Goal: Navigation & Orientation: Go to known website

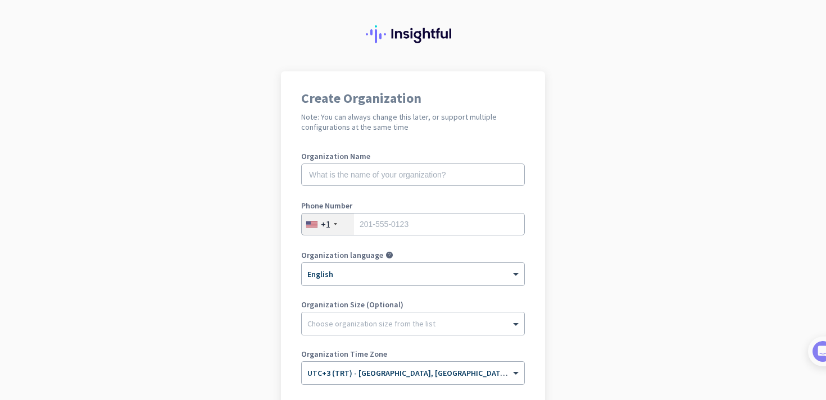
scroll to position [178, 0]
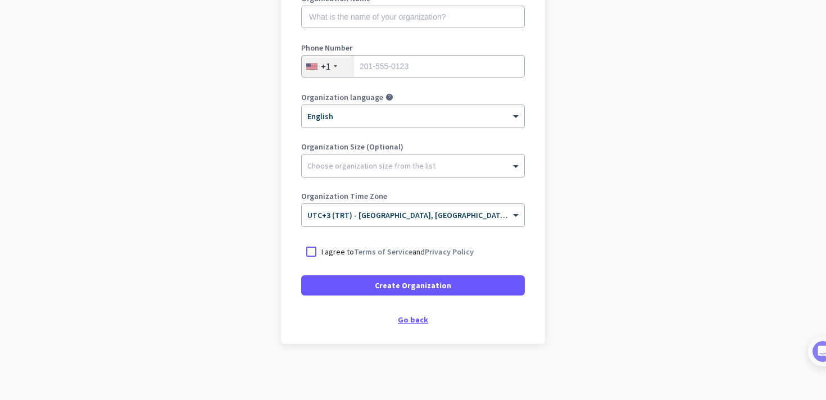
click at [413, 322] on div "Go back" at bounding box center [413, 320] width 224 height 8
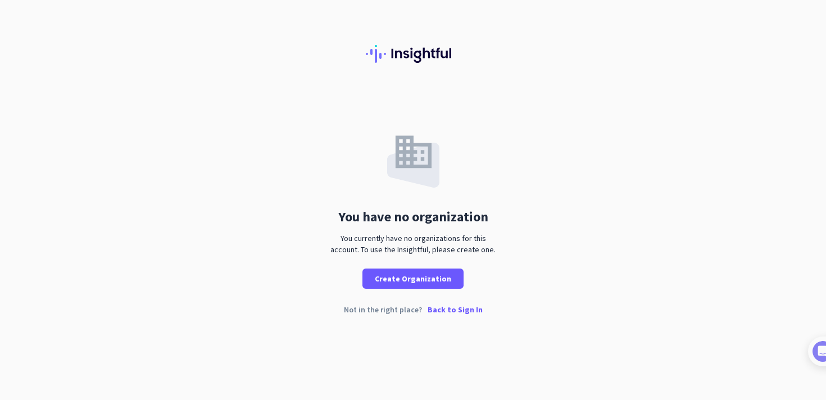
click at [444, 310] on p "Back to Sign In" at bounding box center [455, 310] width 55 height 8
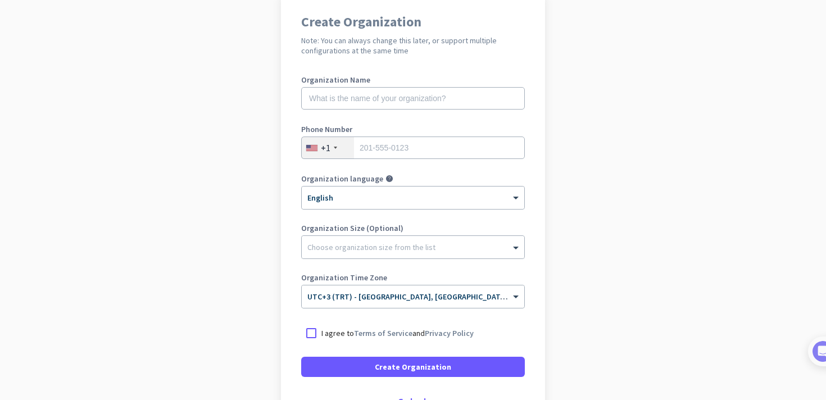
scroll to position [101, 0]
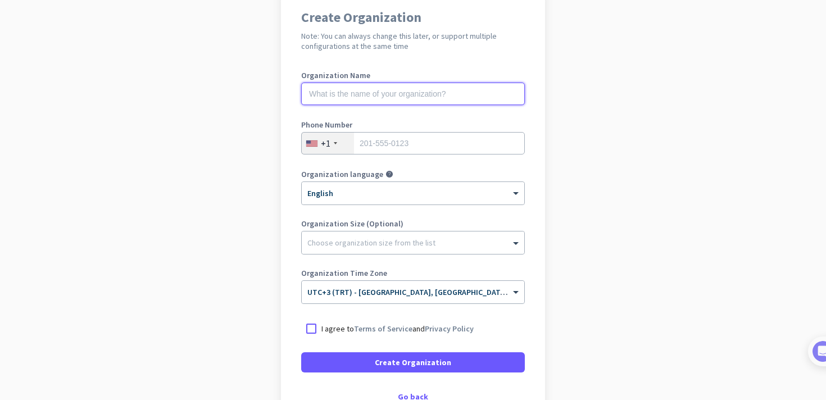
click at [471, 88] on input "text" at bounding box center [413, 94] width 224 height 22
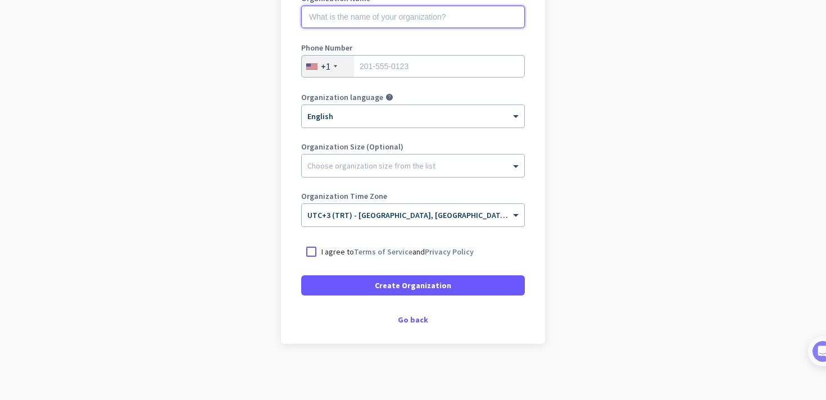
scroll to position [174, 0]
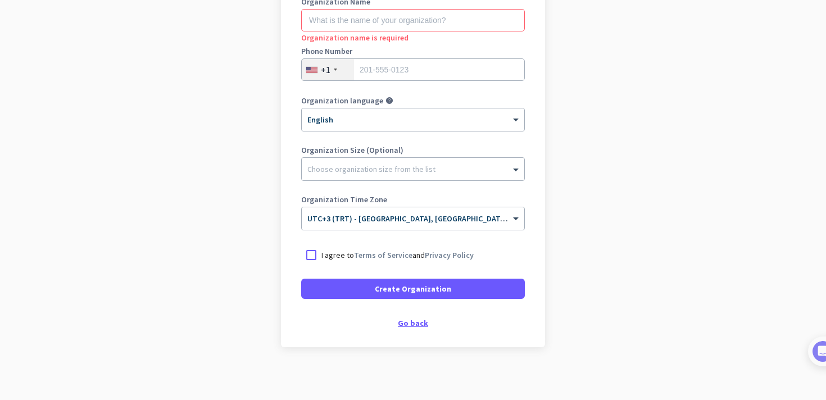
click at [415, 322] on div "Go back" at bounding box center [413, 323] width 224 height 8
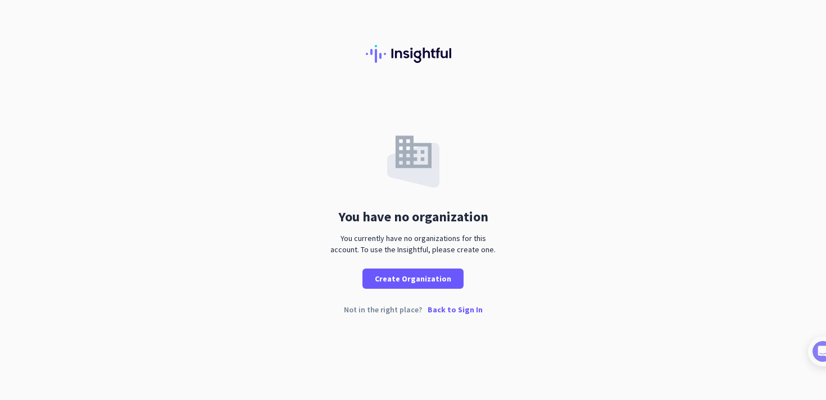
click at [449, 306] on p "Back to Sign In" at bounding box center [455, 310] width 55 height 8
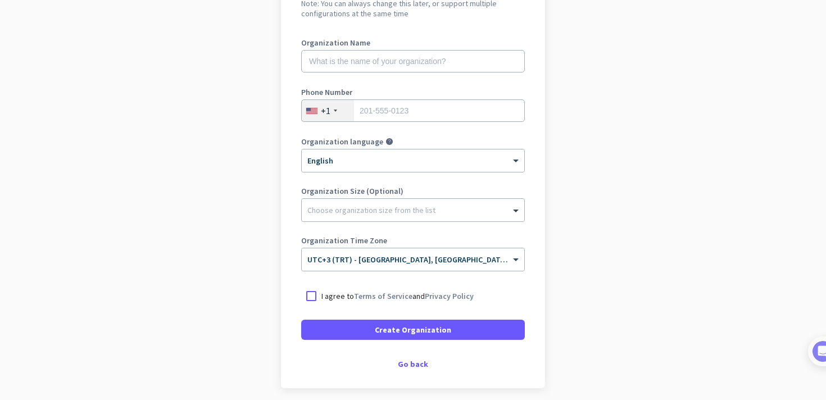
scroll to position [178, 0]
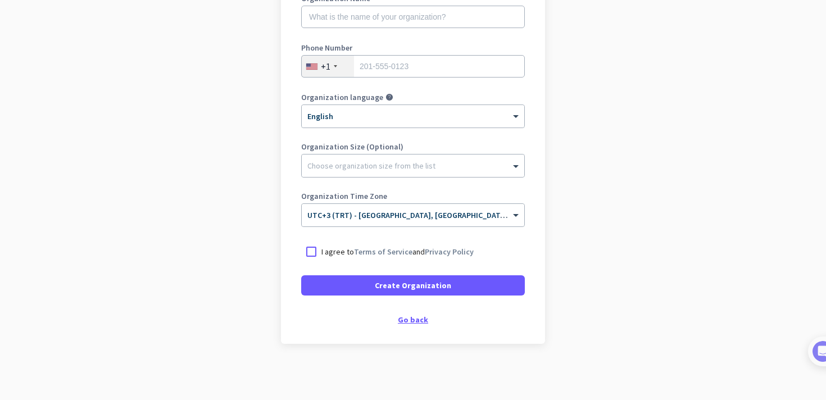
click at [408, 319] on div "Go back" at bounding box center [413, 320] width 224 height 8
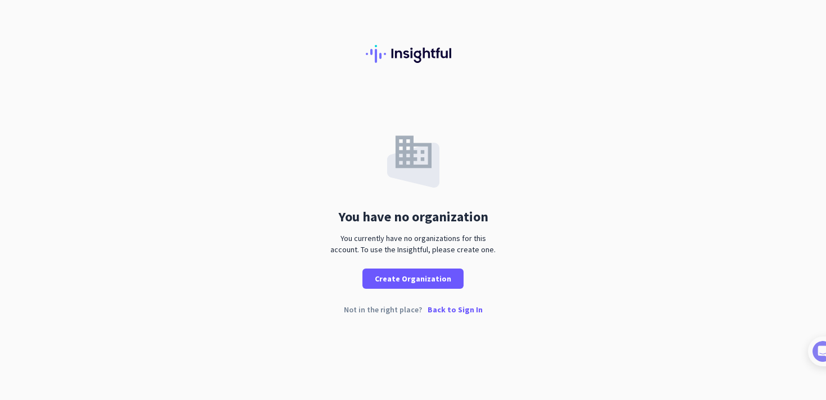
click at [440, 311] on p "Back to Sign In" at bounding box center [455, 310] width 55 height 8
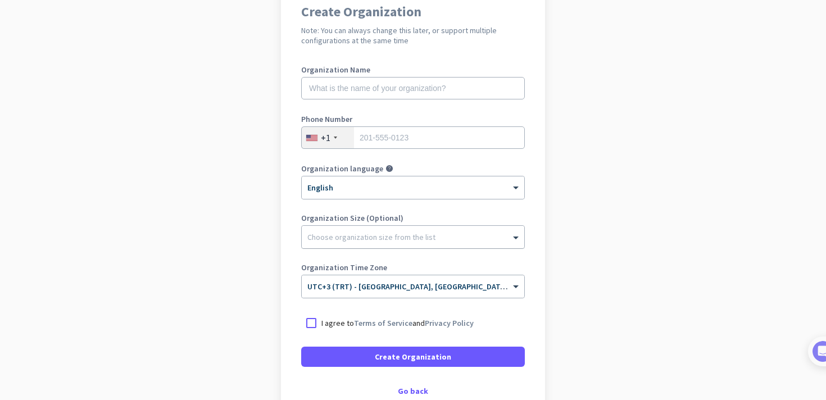
scroll to position [178, 0]
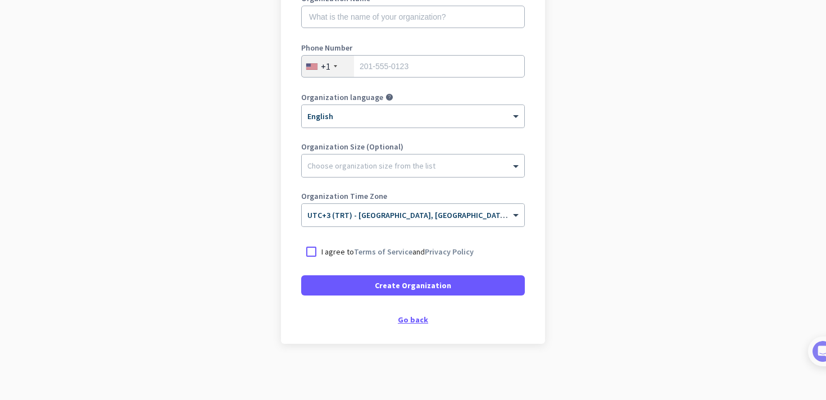
click at [404, 323] on div "Go back" at bounding box center [413, 320] width 224 height 8
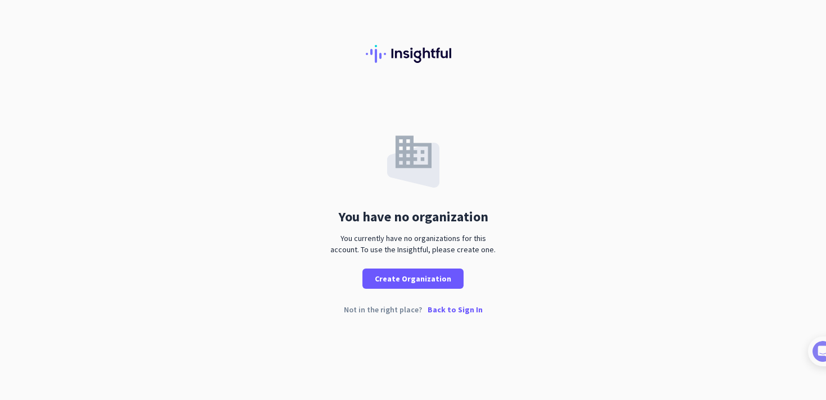
click at [445, 308] on p "Back to Sign In" at bounding box center [455, 310] width 55 height 8
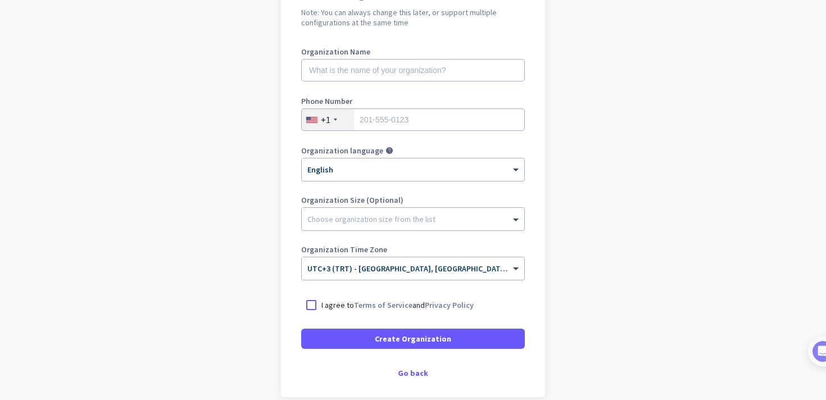
scroll to position [178, 0]
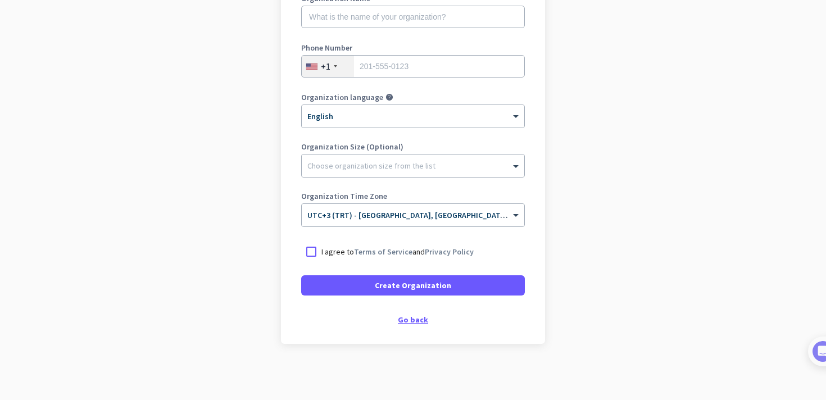
click at [415, 320] on div "Go back" at bounding box center [413, 320] width 224 height 8
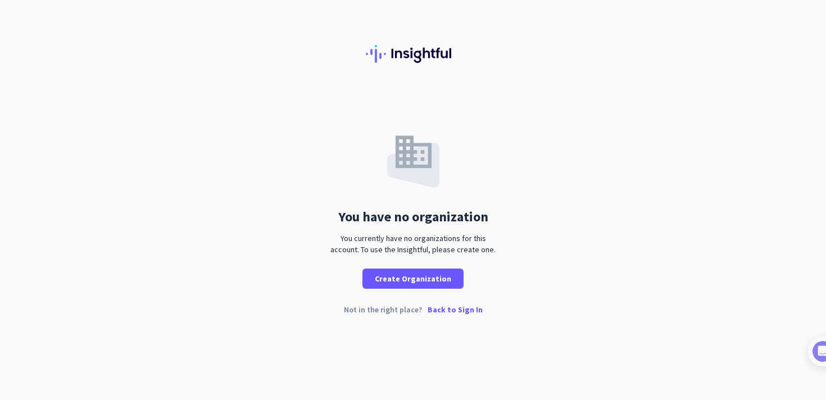
click at [445, 309] on p "Back to Sign In" at bounding box center [455, 310] width 55 height 8
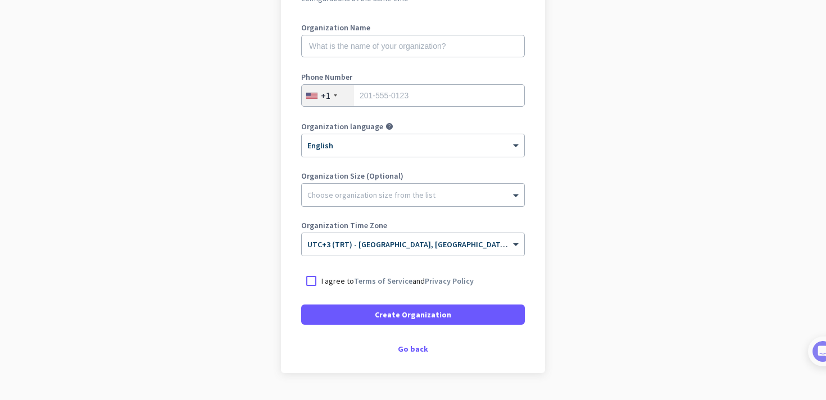
scroll to position [143, 0]
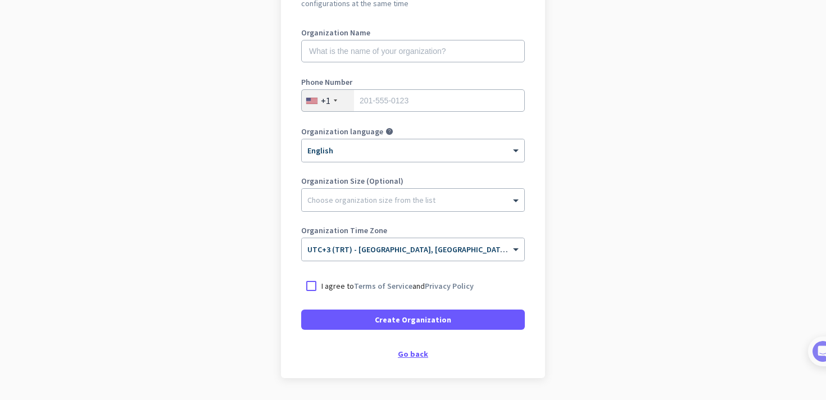
click at [414, 358] on div "Go back" at bounding box center [413, 354] width 224 height 8
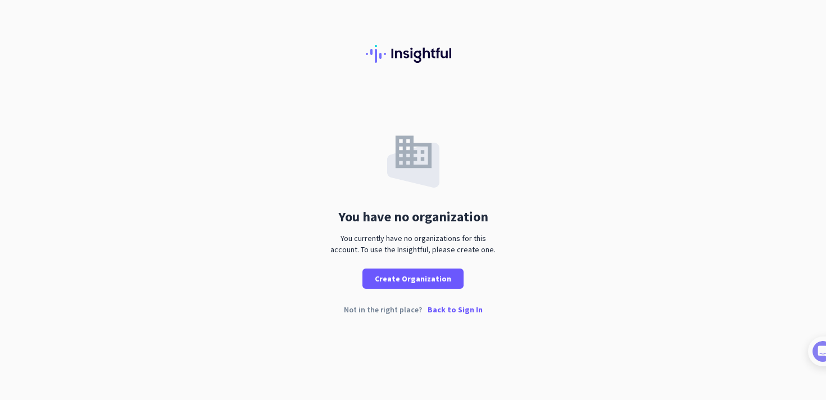
click at [453, 311] on p "Back to Sign In" at bounding box center [455, 310] width 55 height 8
